Goal: Find contact information: Find contact information

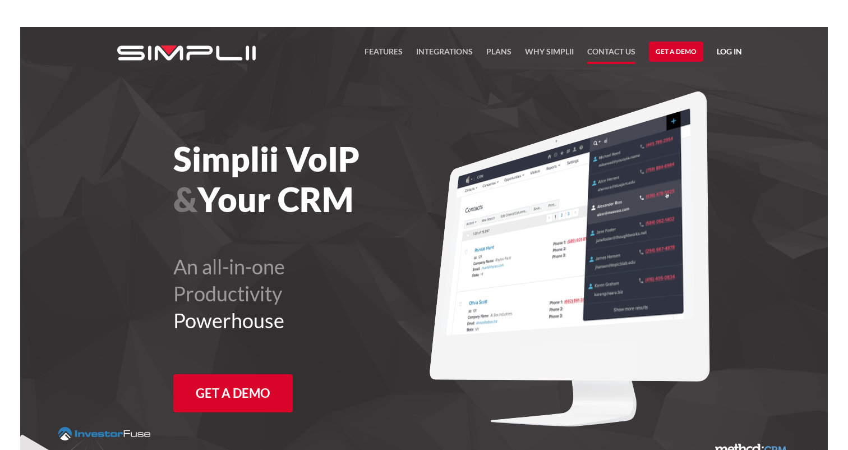
click at [622, 50] on link "Contact US" at bounding box center [611, 54] width 48 height 19
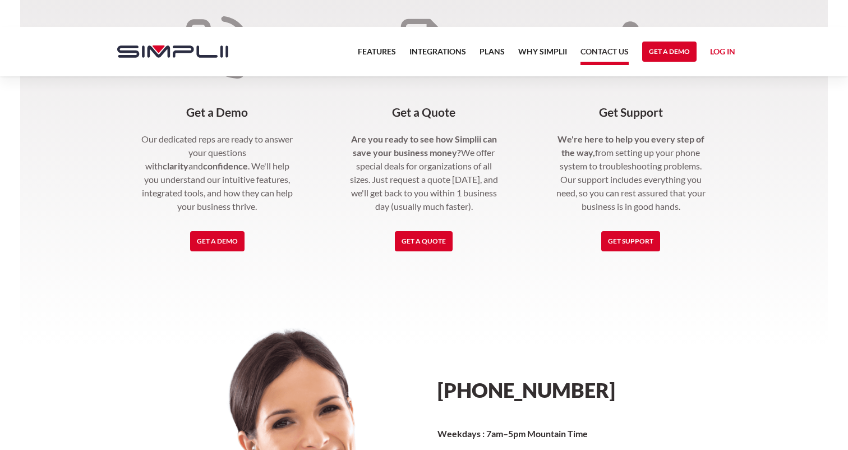
scroll to position [313, 0]
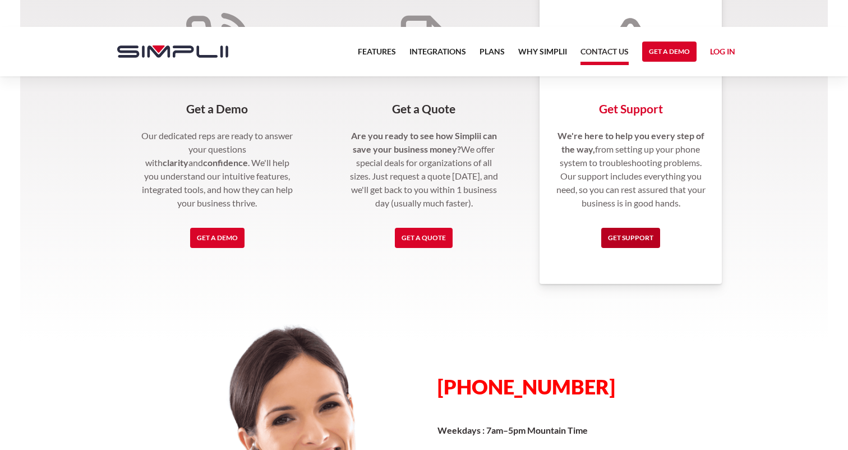
click at [637, 237] on link "Get Support" at bounding box center [630, 238] width 59 height 20
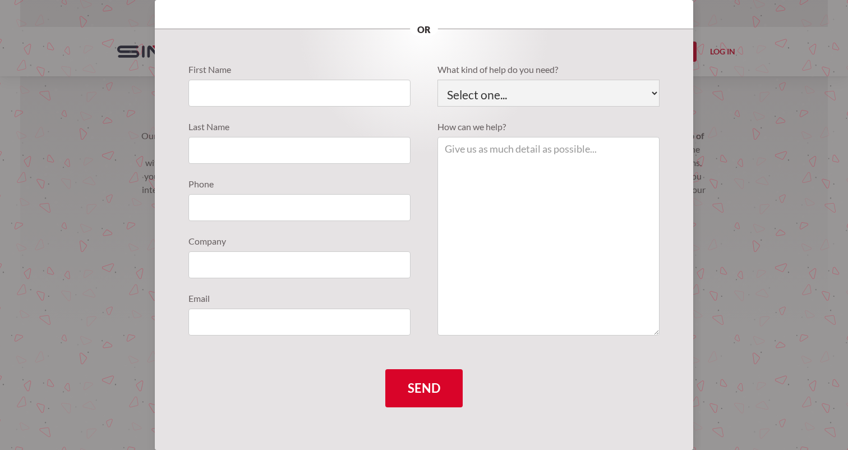
scroll to position [0, 0]
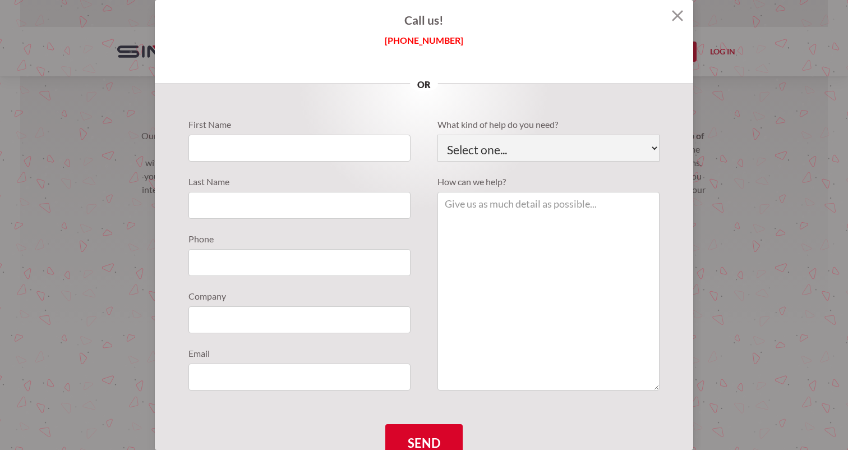
click at [743, 127] on section "Call us! [PHONE_NUMBER] or First Name Last Name Phone Company Email What kind o…" at bounding box center [424, 225] width 848 height 450
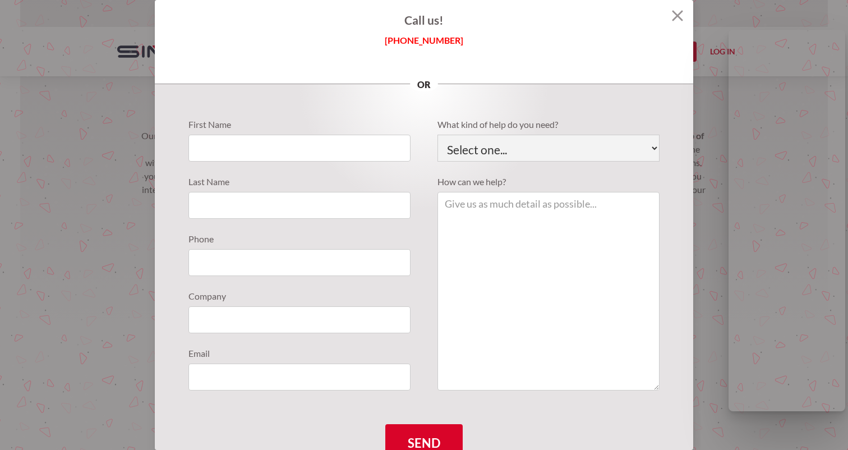
click at [703, 159] on section "Call us! [PHONE_NUMBER] or First Name Last Name Phone Company Email What kind o…" at bounding box center [424, 225] width 848 height 450
click at [3, 132] on section "Call us! [PHONE_NUMBER] or First Name Last Name Phone Company Email What kind o…" at bounding box center [424, 225] width 848 height 450
click at [76, 141] on section "Call us! [PHONE_NUMBER] or First Name Last Name Phone Company Email What kind o…" at bounding box center [424, 225] width 848 height 450
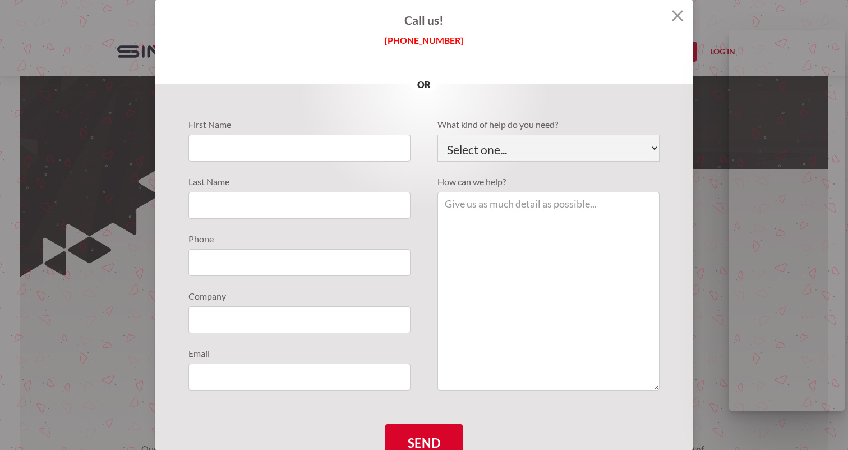
click at [66, 50] on section "Call us! [PHONE_NUMBER] or First Name Last Name Phone Company Email What kind o…" at bounding box center [424, 225] width 848 height 450
click at [721, 109] on section "Call us! [PHONE_NUMBER] or First Name Last Name Phone Company Email What kind o…" at bounding box center [424, 225] width 848 height 450
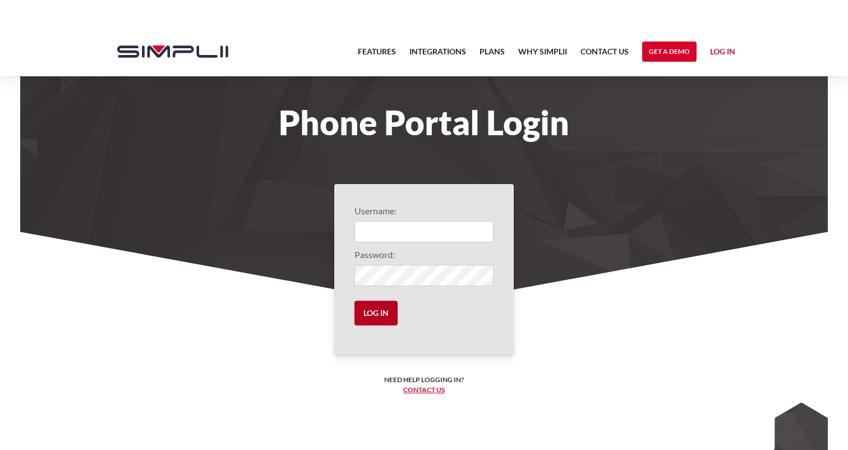
type input "1001@CommunityFP"
click at [381, 312] on input "Log in" at bounding box center [375, 312] width 43 height 25
click at [388, 311] on input "Log in" at bounding box center [375, 312] width 43 height 25
click at [728, 237] on section "Username: 1001@CommunityFP Password: Log in Need help logging in? ‍ Contact us …" at bounding box center [423, 376] width 807 height 291
click at [379, 314] on input "Log in" at bounding box center [375, 312] width 43 height 25
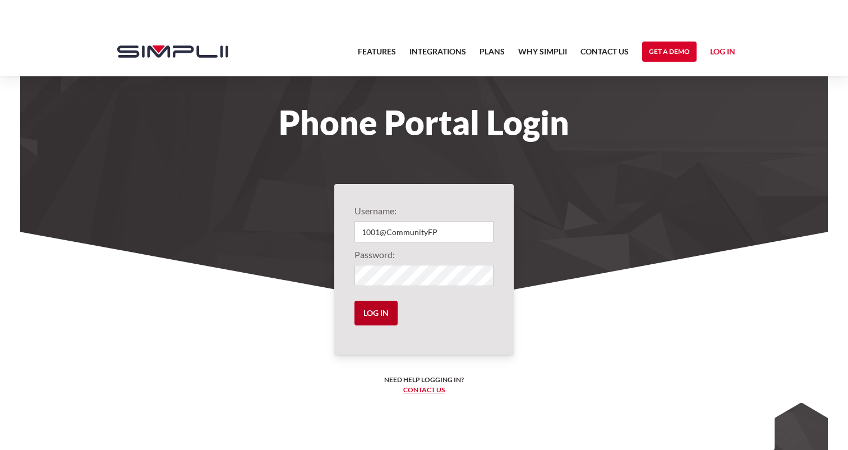
click at [383, 321] on input "Log in" at bounding box center [375, 312] width 43 height 25
click at [728, 50] on link "Log in" at bounding box center [722, 53] width 25 height 17
